Goal: Navigation & Orientation: Find specific page/section

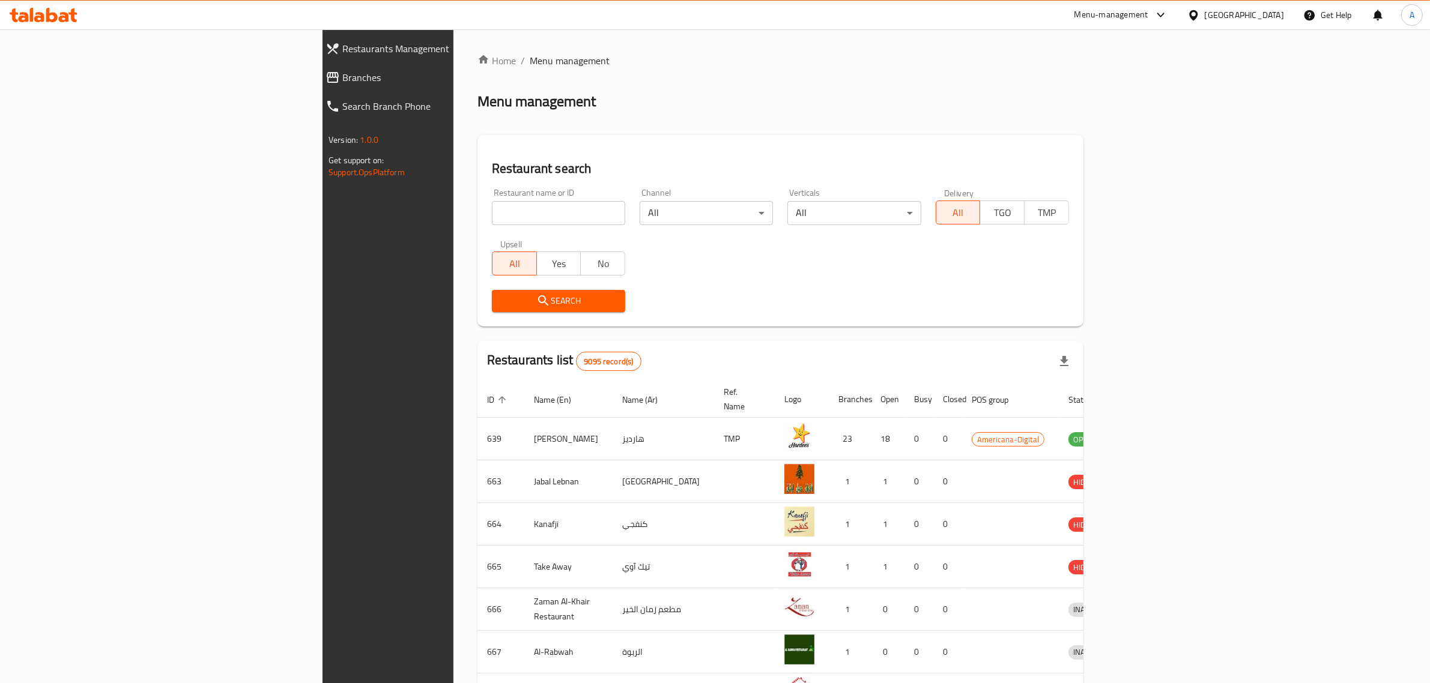
click at [57, 19] on icon at bounding box center [51, 15] width 11 height 14
click at [1148, 10] on div "Menu-management" at bounding box center [1111, 15] width 74 height 14
click at [1118, 260] on div "Vendor Portal Radmin" at bounding box center [1097, 266] width 80 height 13
